Goal: Book appointment/travel/reservation

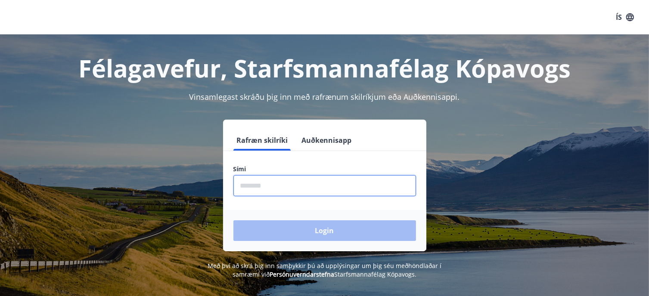
click at [246, 192] on input "phone" at bounding box center [324, 185] width 182 height 21
type input "********"
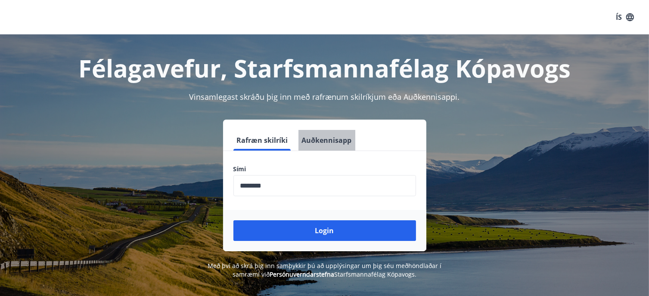
click at [334, 139] on button "Auðkennisapp" at bounding box center [326, 140] width 57 height 21
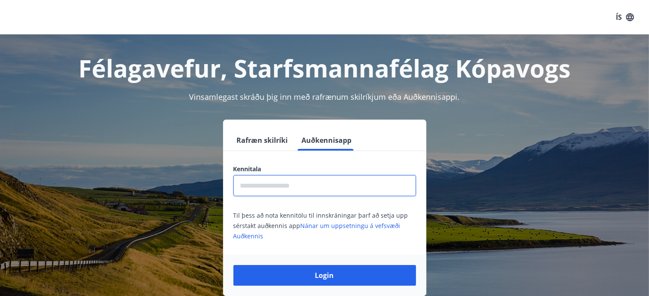
click at [294, 183] on input "text" at bounding box center [324, 185] width 182 height 21
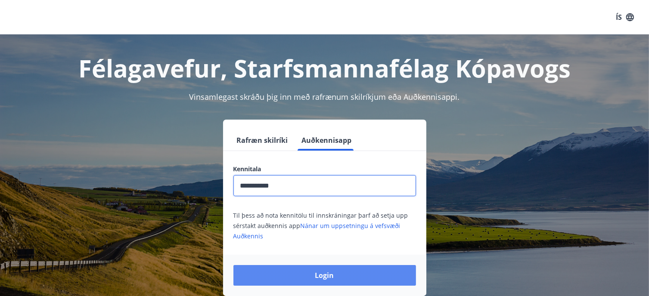
type input "**********"
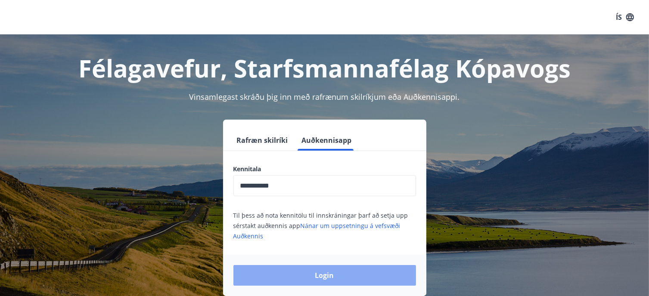
click at [334, 273] on button "Login" at bounding box center [324, 275] width 182 height 21
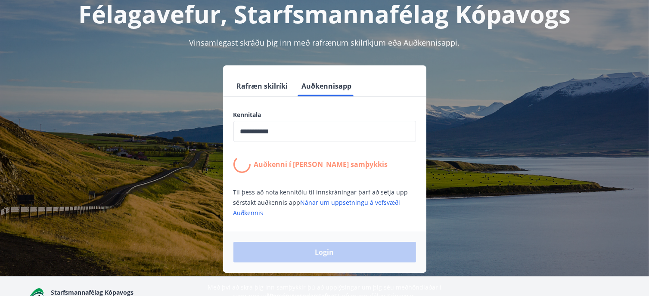
scroll to position [53, 0]
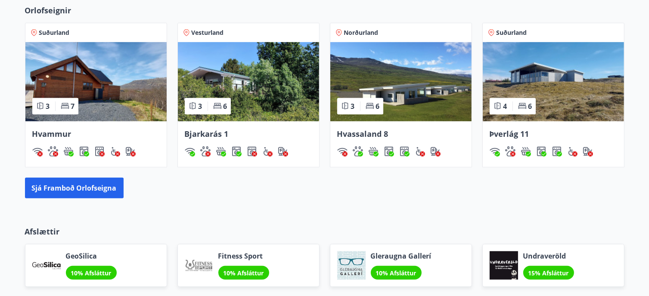
scroll to position [520, 0]
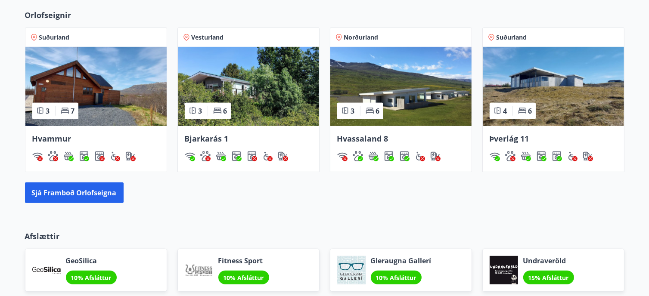
click at [246, 83] on img at bounding box center [248, 86] width 141 height 79
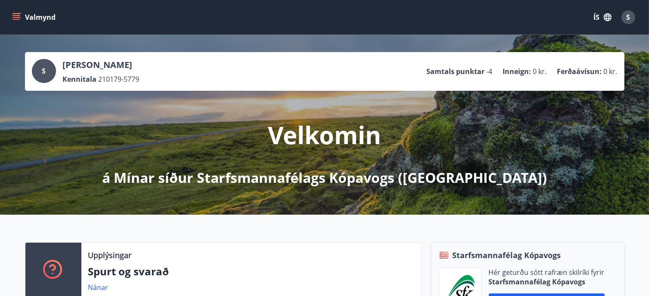
click at [17, 18] on icon "menu" at bounding box center [16, 17] width 9 height 1
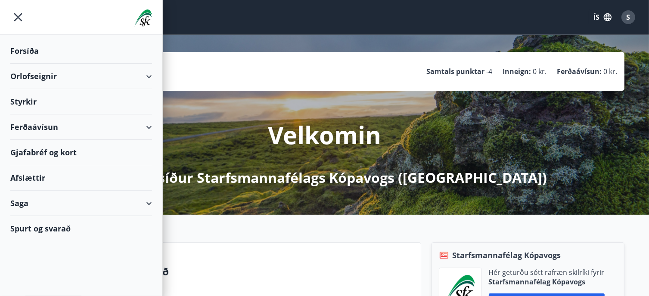
click at [149, 74] on div "Orlofseignir" at bounding box center [81, 76] width 142 height 25
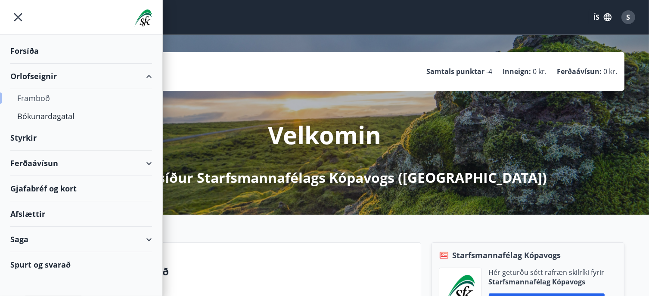
click at [40, 100] on div "Framboð" at bounding box center [81, 98] width 128 height 18
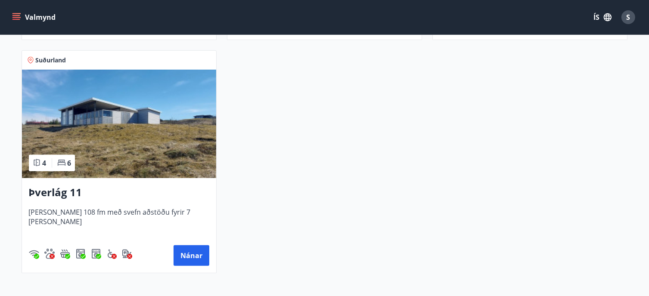
scroll to position [614, 0]
click at [50, 189] on h3 "Þverlág 11" at bounding box center [119, 192] width 180 height 15
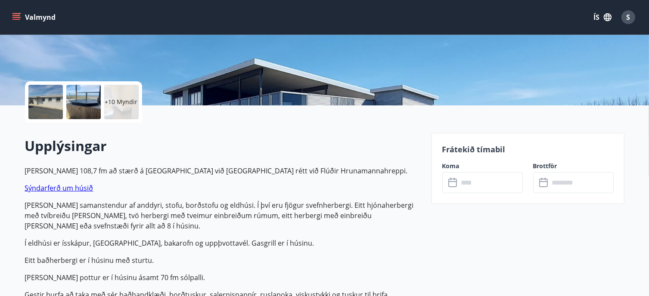
scroll to position [185, 0]
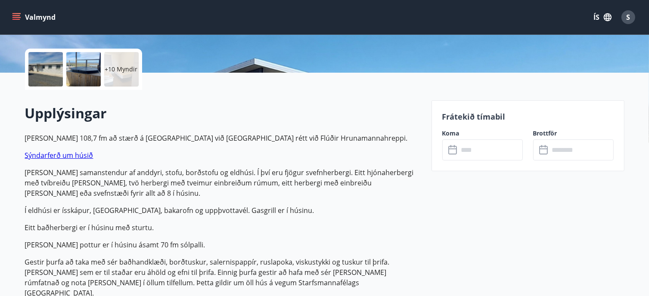
click at [60, 154] on link "Sýndarferð um húsið" at bounding box center [59, 155] width 68 height 9
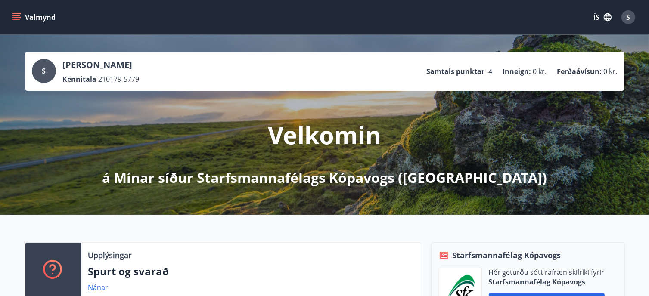
click at [16, 16] on icon "menu" at bounding box center [16, 17] width 9 height 9
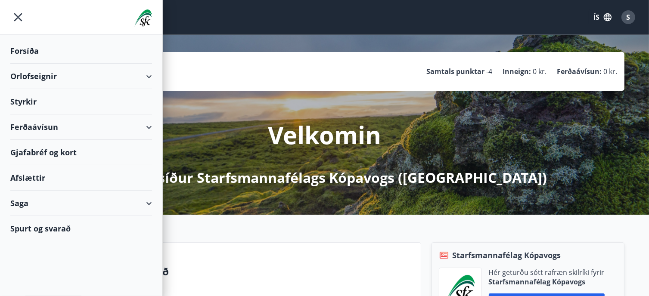
click at [69, 81] on div "Orlofseignir" at bounding box center [81, 76] width 142 height 25
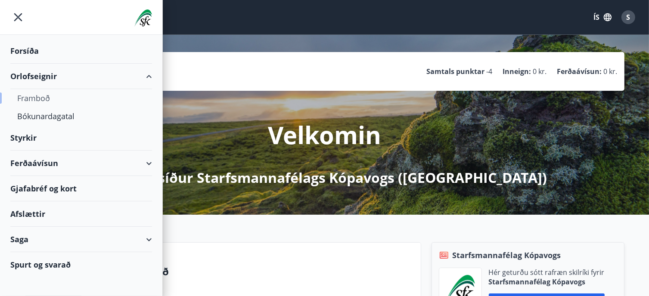
click at [40, 98] on div "Framboð" at bounding box center [81, 98] width 128 height 18
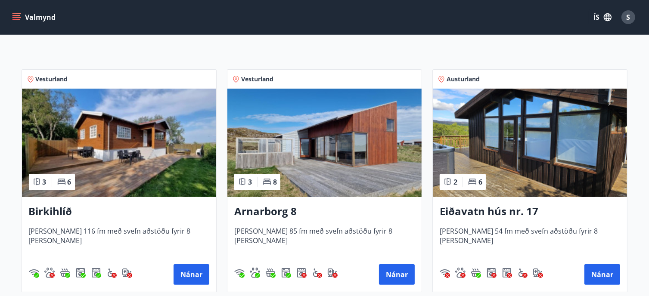
scroll to position [129, 0]
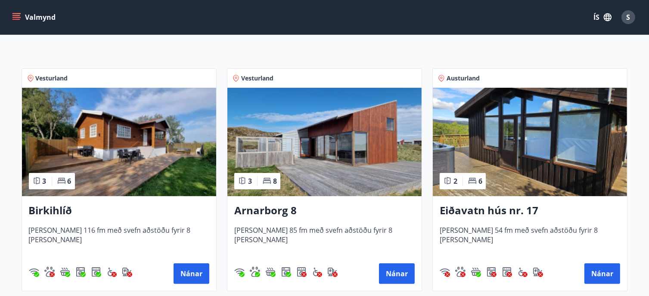
click at [59, 211] on h3 "Birkihlíð" at bounding box center [119, 210] width 180 height 15
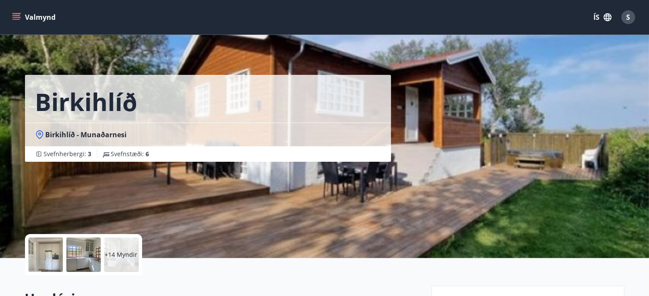
click at [122, 257] on p "+14 Myndir" at bounding box center [121, 254] width 33 height 9
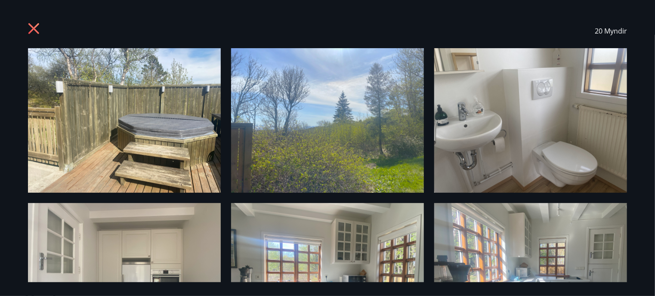
click at [34, 20] on div "20 Myndir" at bounding box center [327, 31] width 599 height 34
click at [34, 15] on div "20 Myndir" at bounding box center [327, 31] width 599 height 34
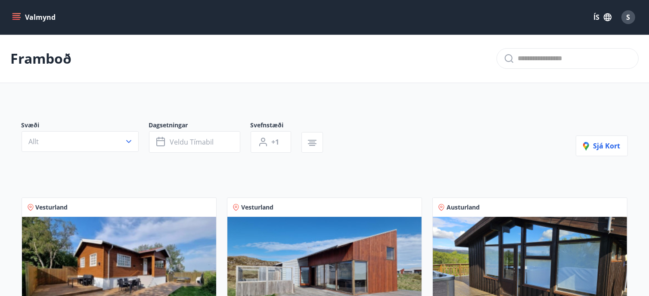
click at [21, 21] on button "Valmynd" at bounding box center [34, 16] width 49 height 15
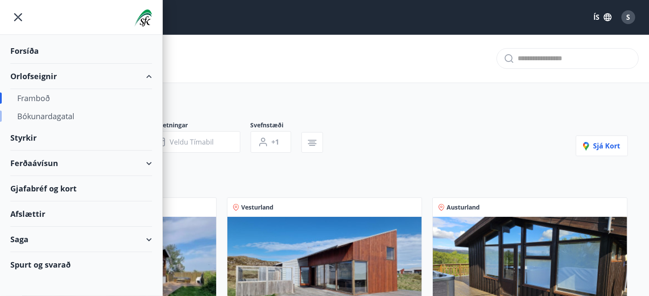
click at [44, 113] on div "Bókunardagatal" at bounding box center [81, 116] width 128 height 18
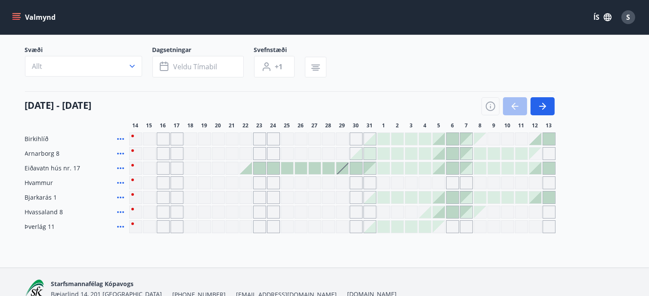
scroll to position [55, 0]
click at [537, 107] on icon "button" at bounding box center [542, 106] width 10 height 10
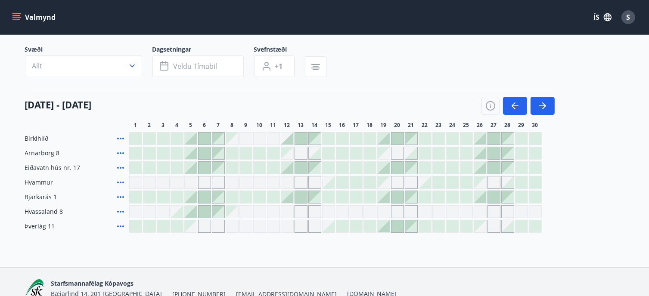
click at [290, 137] on div at bounding box center [287, 139] width 12 height 12
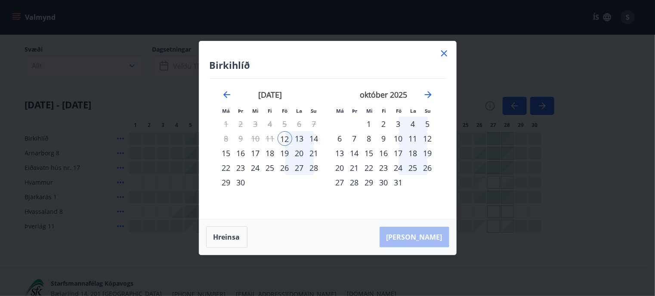
click at [222, 153] on div "15" at bounding box center [226, 153] width 15 height 15
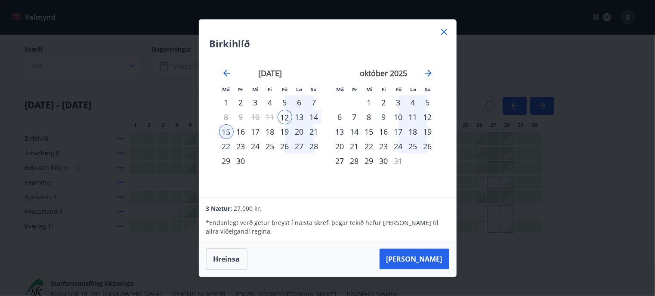
click at [443, 30] on icon at bounding box center [444, 32] width 10 height 10
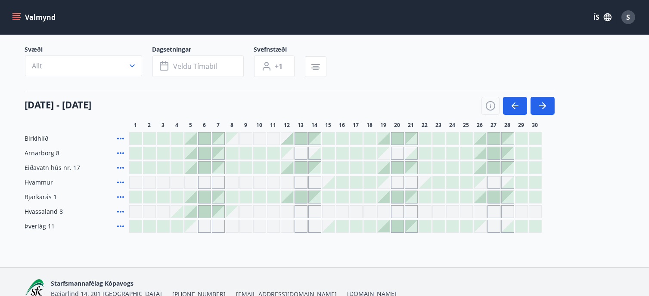
click at [287, 199] on div at bounding box center [287, 197] width 12 height 12
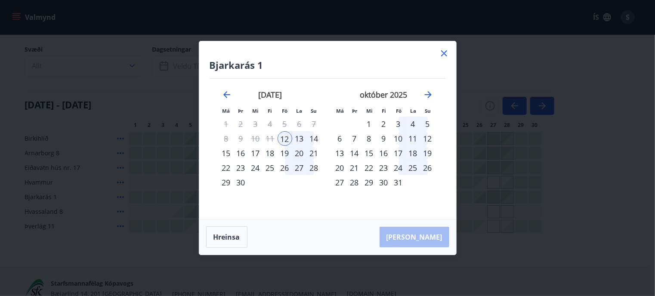
click at [227, 153] on div "15" at bounding box center [226, 153] width 15 height 15
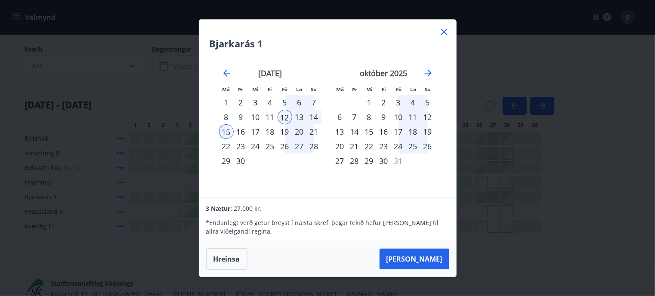
click at [445, 30] on icon at bounding box center [444, 32] width 10 height 10
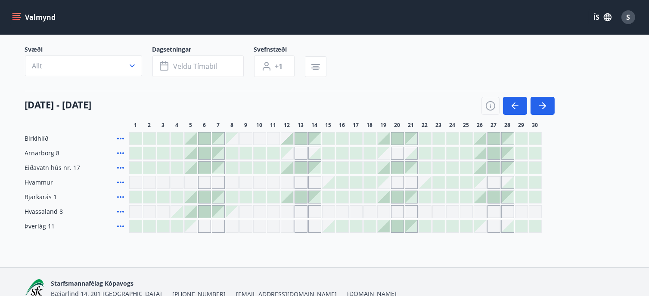
click at [120, 196] on icon at bounding box center [120, 197] width 7 height 2
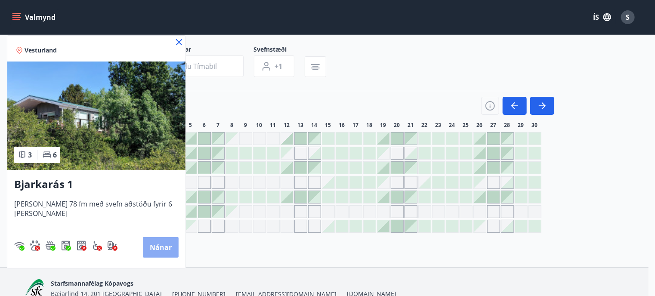
click at [164, 243] on button "Nánar" at bounding box center [161, 247] width 36 height 21
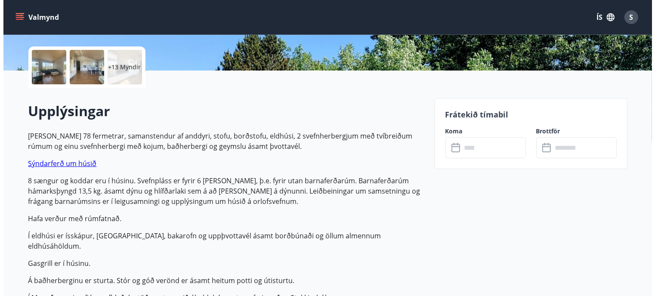
scroll to position [187, 0]
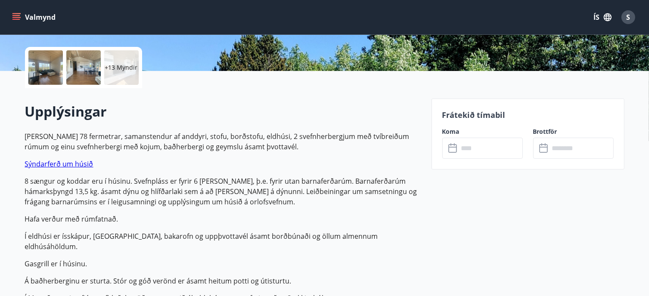
click at [110, 82] on div "+13 Myndir" at bounding box center [121, 67] width 34 height 34
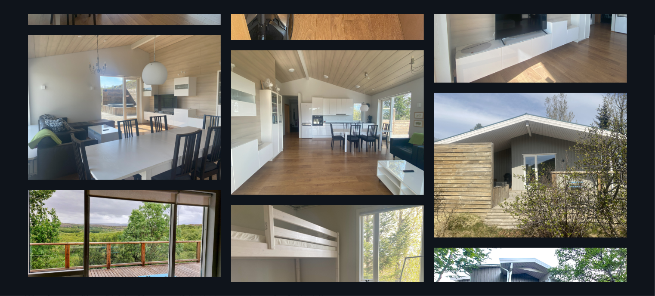
scroll to position [0, 0]
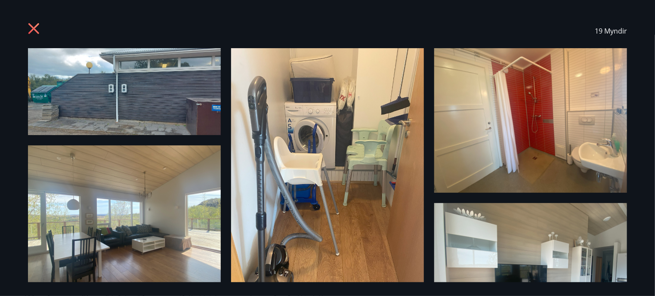
click at [19, 45] on div "19 Myndir" at bounding box center [328, 31] width 620 height 34
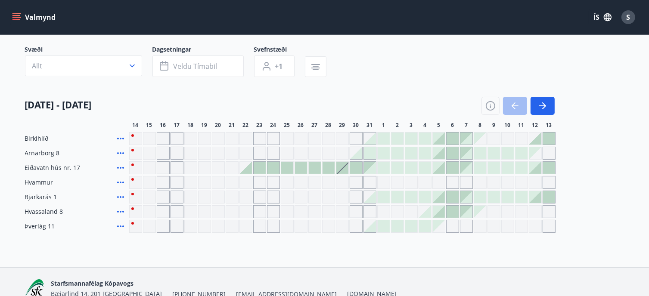
scroll to position [56, 0]
click at [119, 225] on icon at bounding box center [120, 225] width 10 height 10
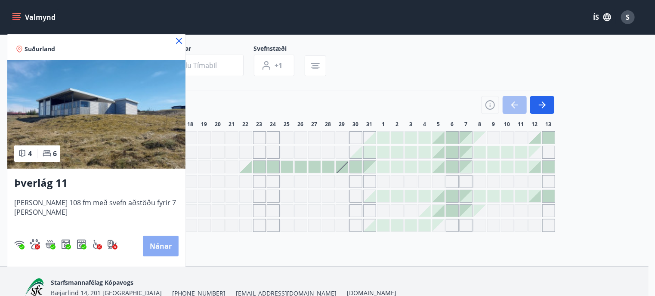
click at [156, 245] on button "Nánar" at bounding box center [161, 246] width 36 height 21
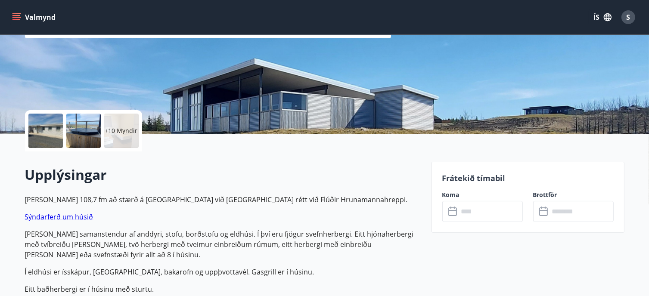
scroll to position [48, 0]
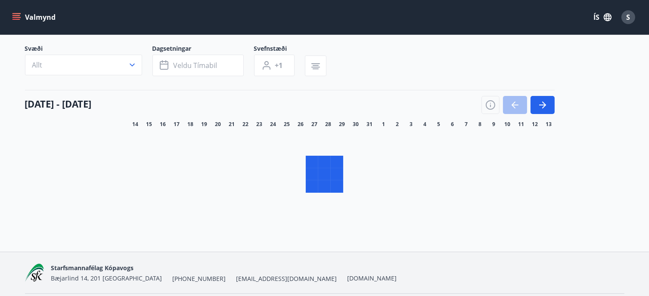
scroll to position [57, 0]
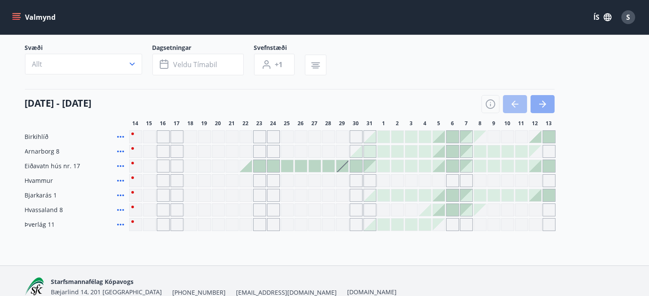
click at [541, 102] on icon "button" at bounding box center [542, 104] width 10 height 10
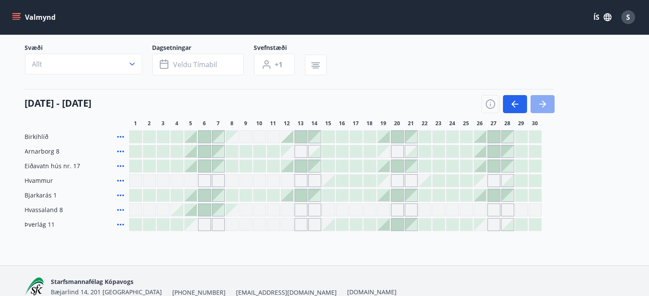
click at [540, 104] on icon "button" at bounding box center [542, 104] width 7 height 1
